Goal: Task Accomplishment & Management: Use online tool/utility

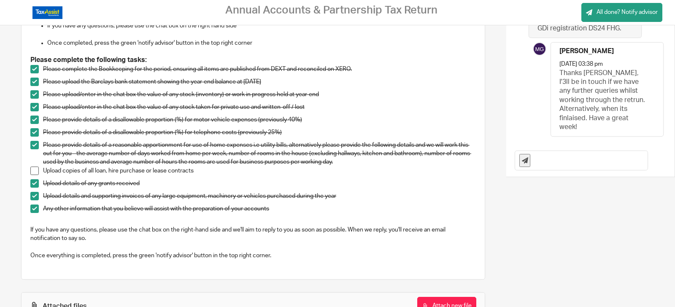
scroll to position [194, 0]
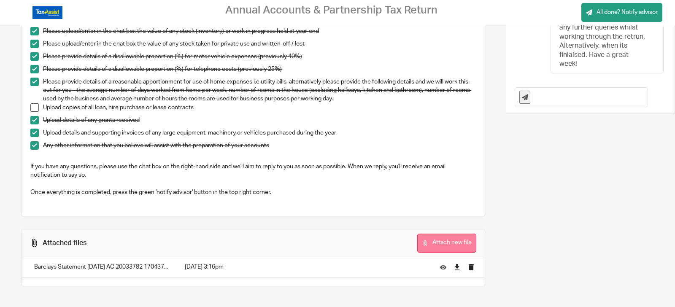
click at [459, 240] on button "Attach new file" at bounding box center [446, 243] width 59 height 19
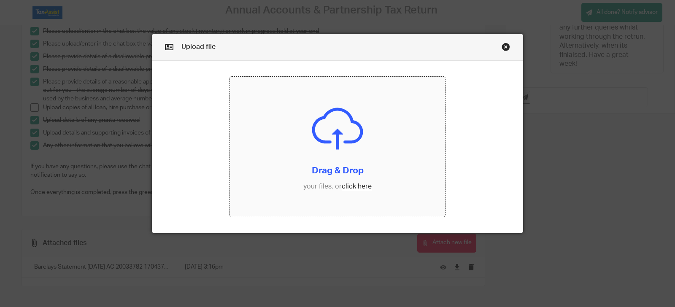
click at [366, 186] on input "file" at bounding box center [337, 147] width 215 height 140
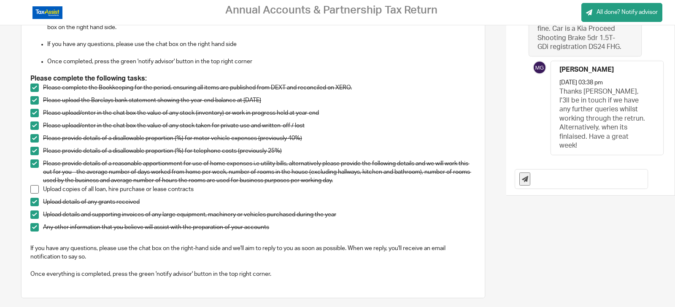
scroll to position [120, 0]
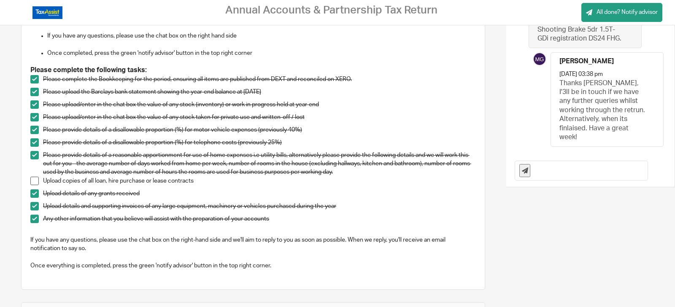
click at [567, 167] on input "text" at bounding box center [590, 170] width 113 height 19
paste input "80024002823652"
type input "just uploaded the finance agreement for the car. password is [SECURITY_DATA] ."
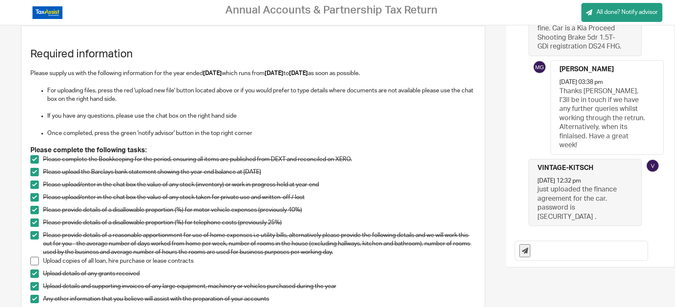
scroll to position [40, 0]
click at [35, 262] on span at bounding box center [34, 261] width 8 height 8
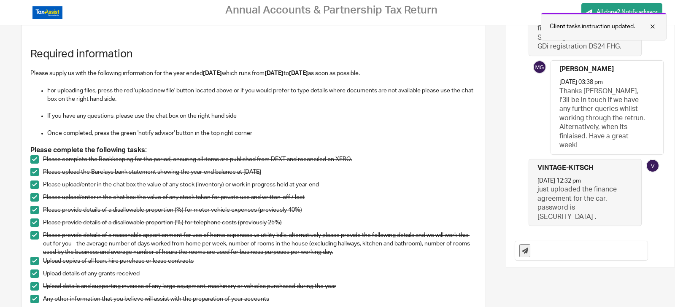
click at [652, 27] on div at bounding box center [646, 27] width 23 height 10
